Goal: Information Seeking & Learning: Learn about a topic

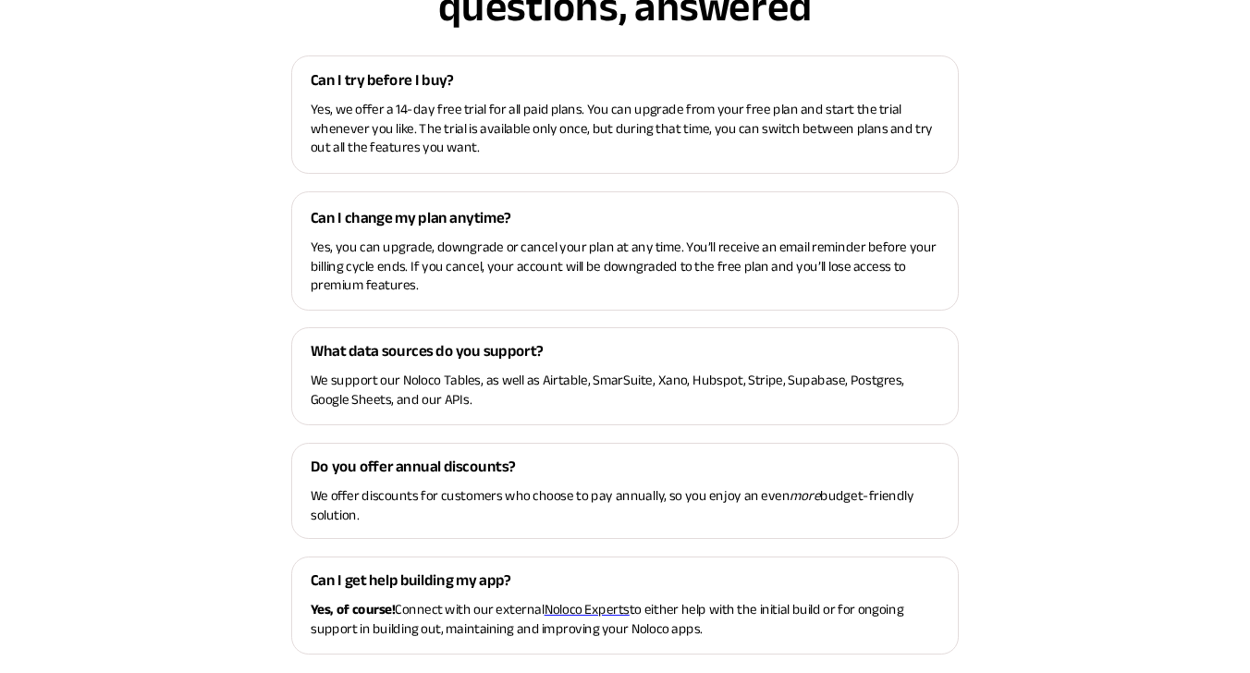
scroll to position [7620, 0]
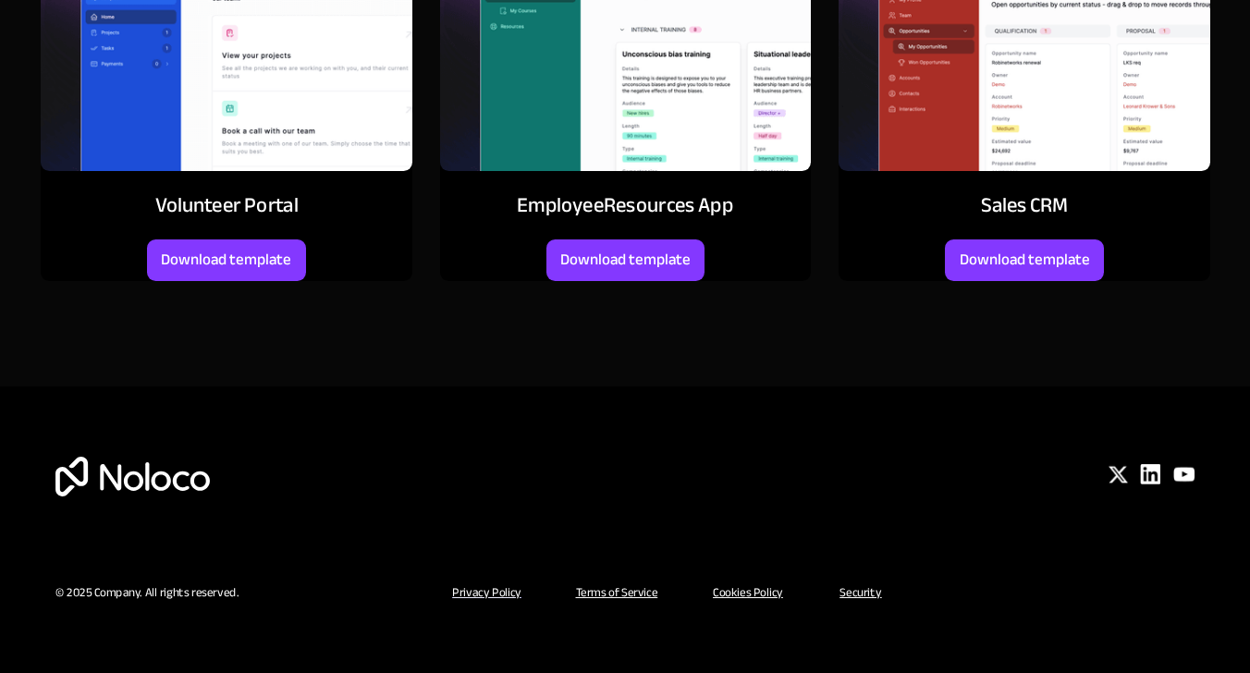
click at [482, 590] on u "Privacy Policy" at bounding box center [486, 592] width 68 height 23
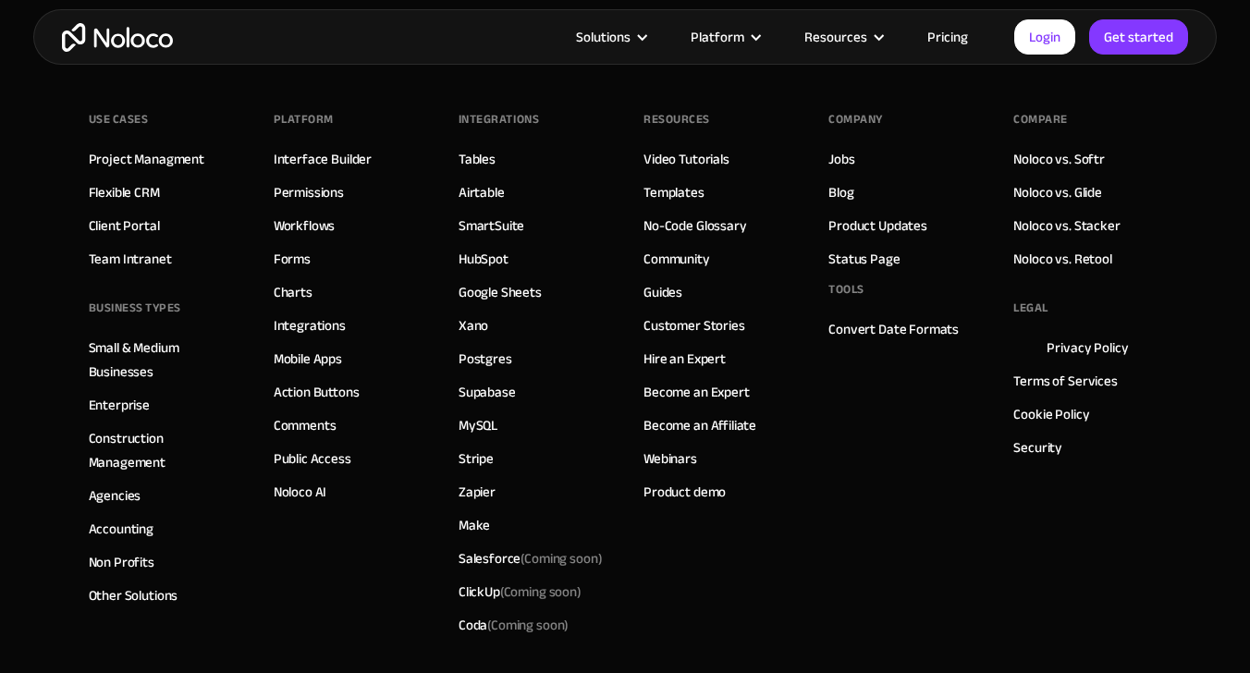
scroll to position [3154, 0]
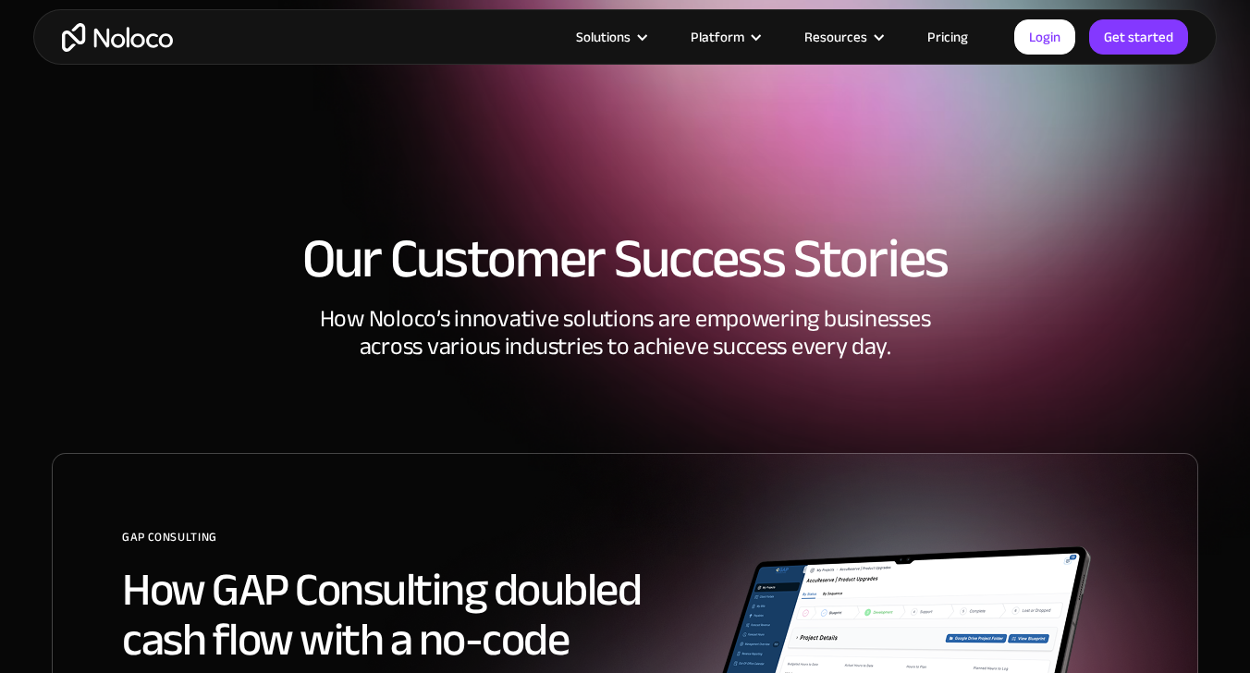
scroll to position [5451, 0]
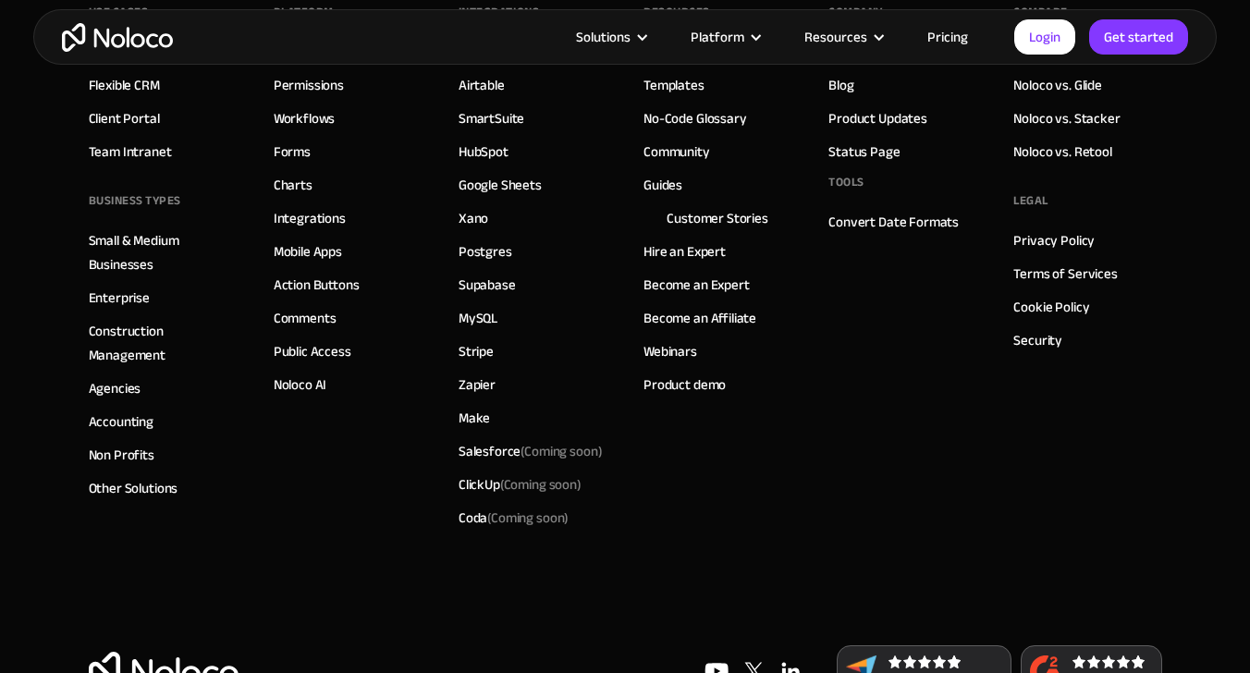
scroll to position [5189, 0]
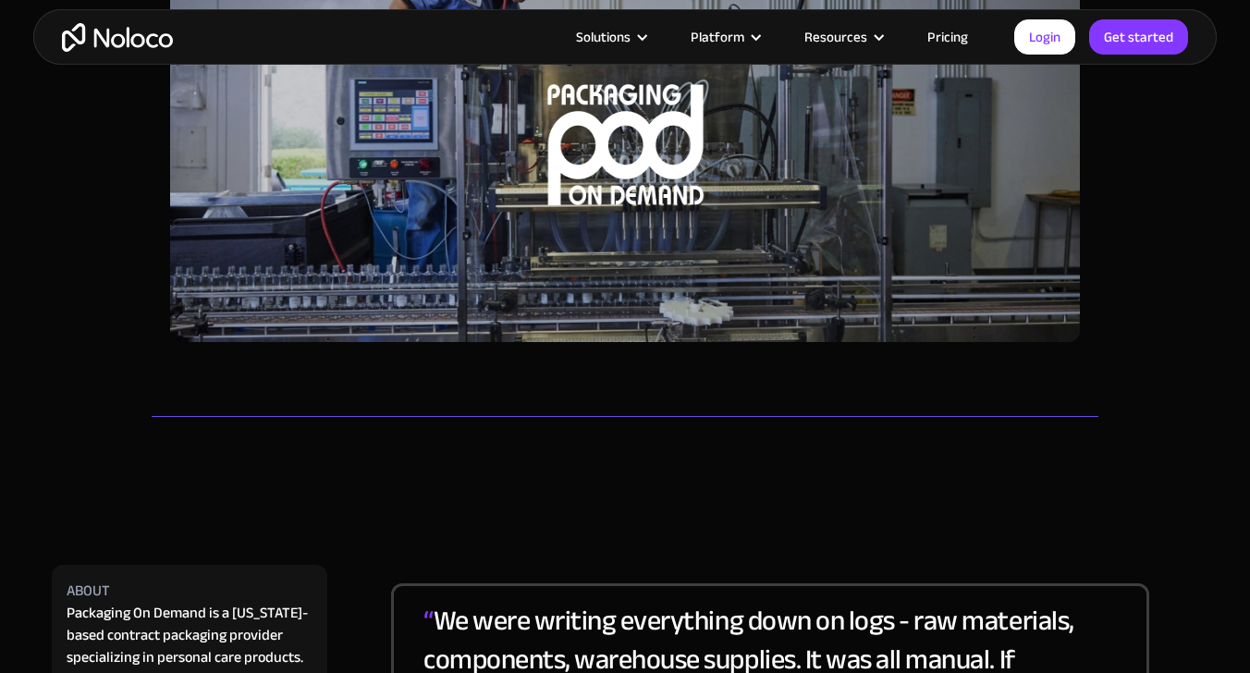
scroll to position [7075, 0]
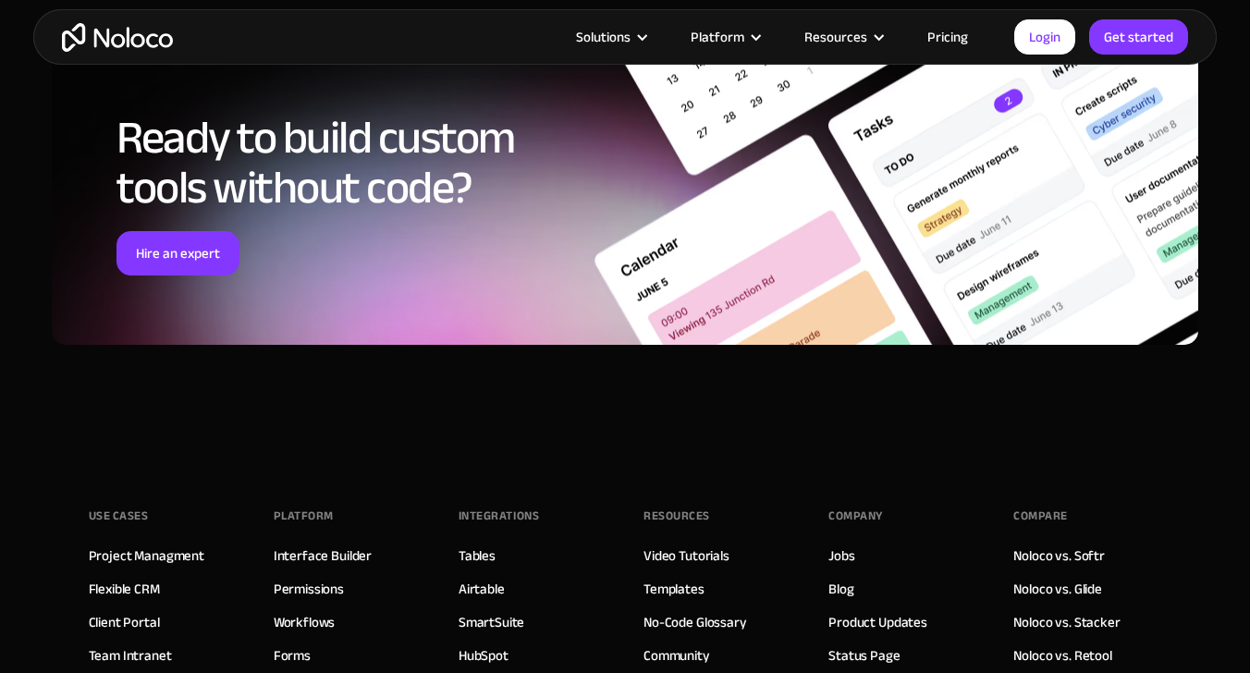
click at [500, 275] on div "Hire an expert" at bounding box center [349, 253] width 467 height 44
